Goal: Information Seeking & Learning: Learn about a topic

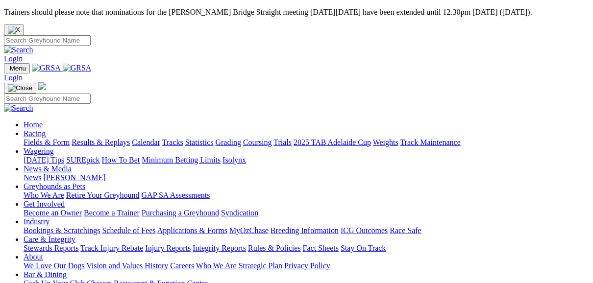
click at [46, 129] on link "Racing" at bounding box center [35, 133] width 22 height 8
click at [56, 138] on link "Fields & Form" at bounding box center [47, 142] width 46 height 8
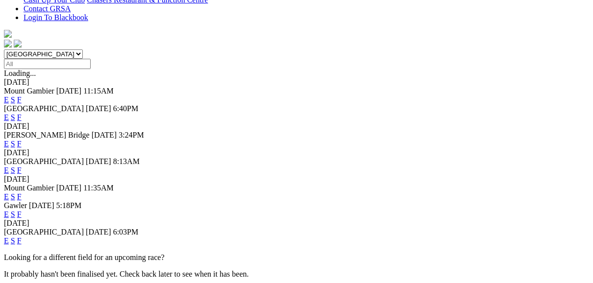
scroll to position [314, 0]
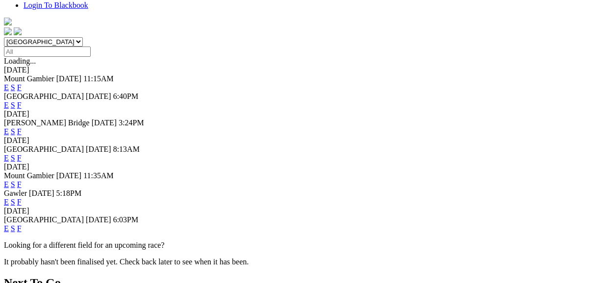
click at [22, 225] on link "F" at bounding box center [19, 229] width 4 height 8
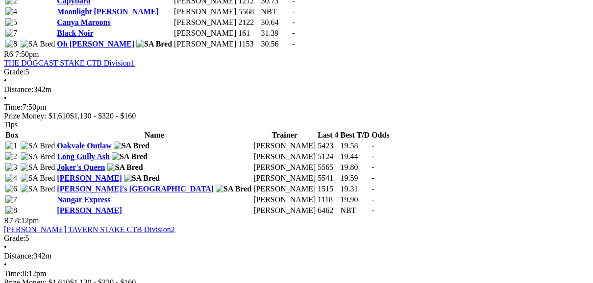
scroll to position [1255, 0]
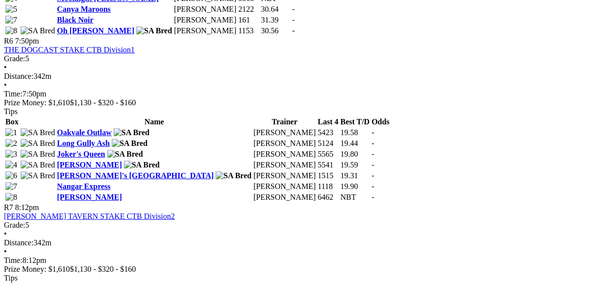
drag, startPoint x: 404, startPoint y: 277, endPoint x: 361, endPoint y: 306, distance: 51.8
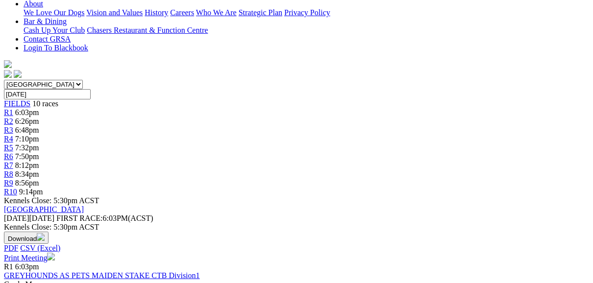
scroll to position [275, 0]
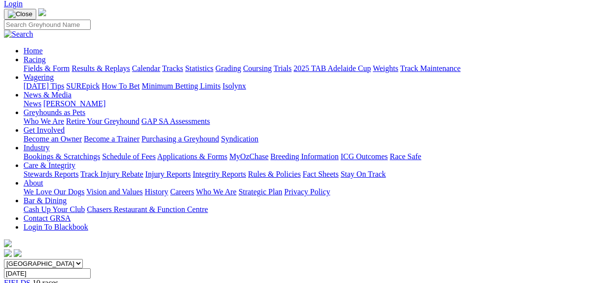
scroll to position [78, 0]
